Goal: Find specific page/section: Find specific page/section

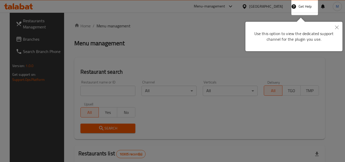
click at [173, 37] on div at bounding box center [172, 81] width 345 height 162
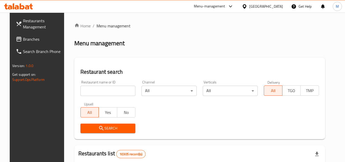
click at [102, 88] on input "search" at bounding box center [108, 91] width 55 height 10
paste input "650845"
type input "650845"
click button "Search" at bounding box center [108, 128] width 55 height 9
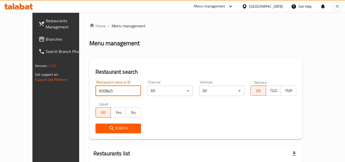
click at [277, 8] on div "[GEOGRAPHIC_DATA]" at bounding box center [267, 7] width 34 height 6
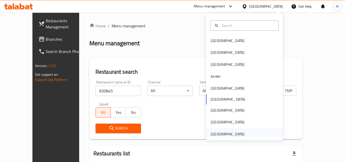
click at [222, 134] on div "United Arab Emirates" at bounding box center [228, 134] width 34 height 6
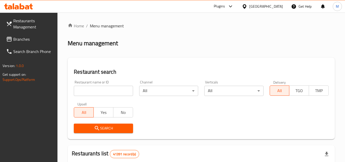
click at [95, 91] on input "search" at bounding box center [103, 91] width 59 height 10
paste input "650845"
type input "650845"
click button "Search" at bounding box center [103, 128] width 59 height 9
click at [268, 6] on div "United Arab Emirates" at bounding box center [267, 7] width 34 height 6
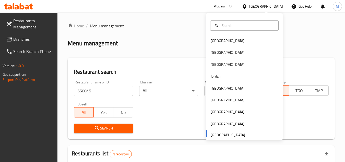
click at [268, 6] on div "United Arab Emirates" at bounding box center [267, 7] width 34 height 6
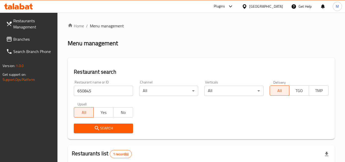
click at [25, 41] on span "Branches" at bounding box center [33, 39] width 40 height 6
